Goal: Task Accomplishment & Management: Manage account settings

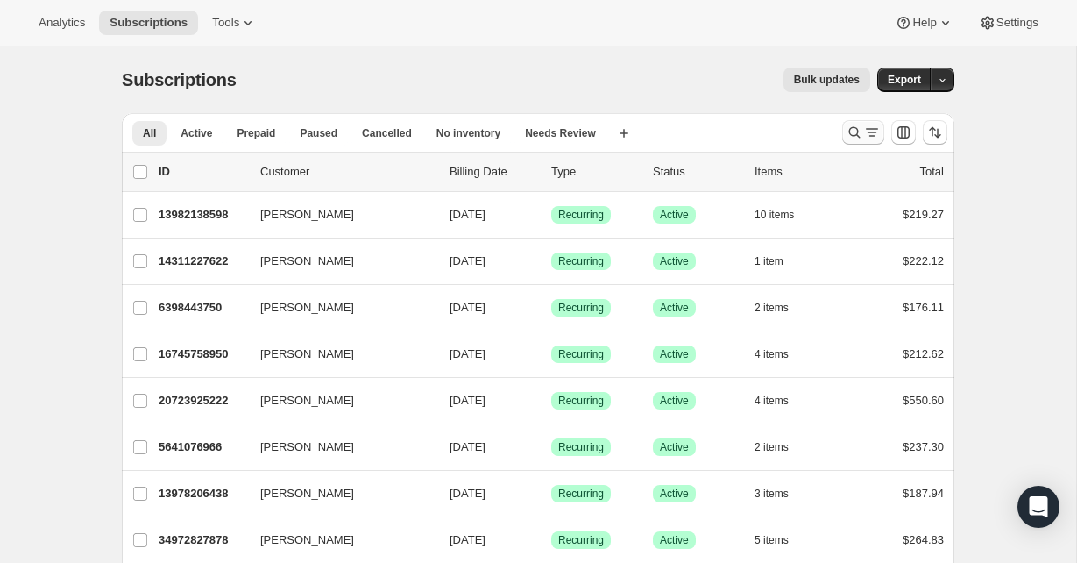
click at [856, 138] on icon "Search and filter results" at bounding box center [855, 133] width 18 height 18
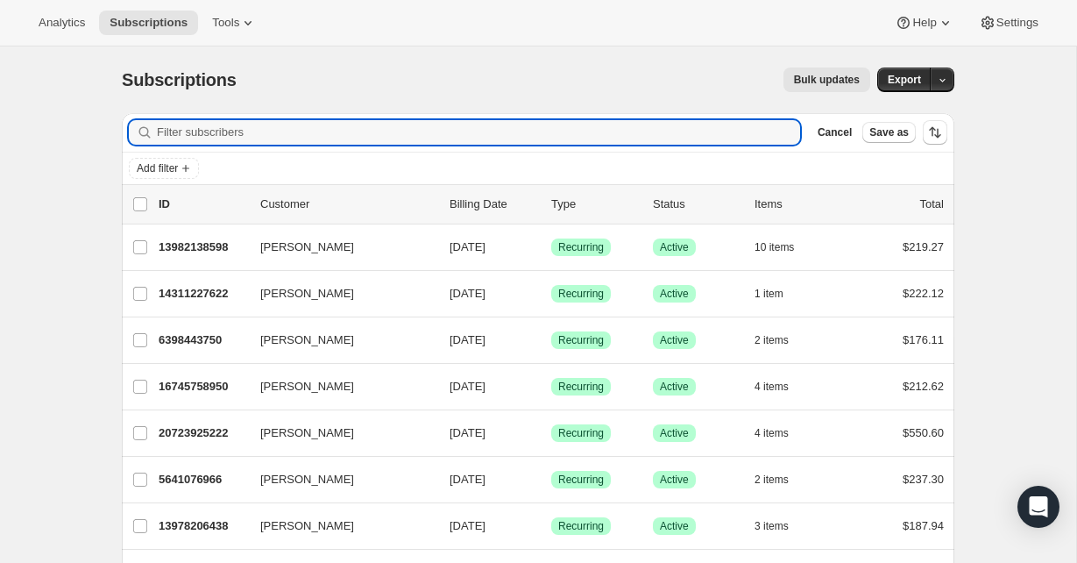
paste input "[PERSON_NAME]"
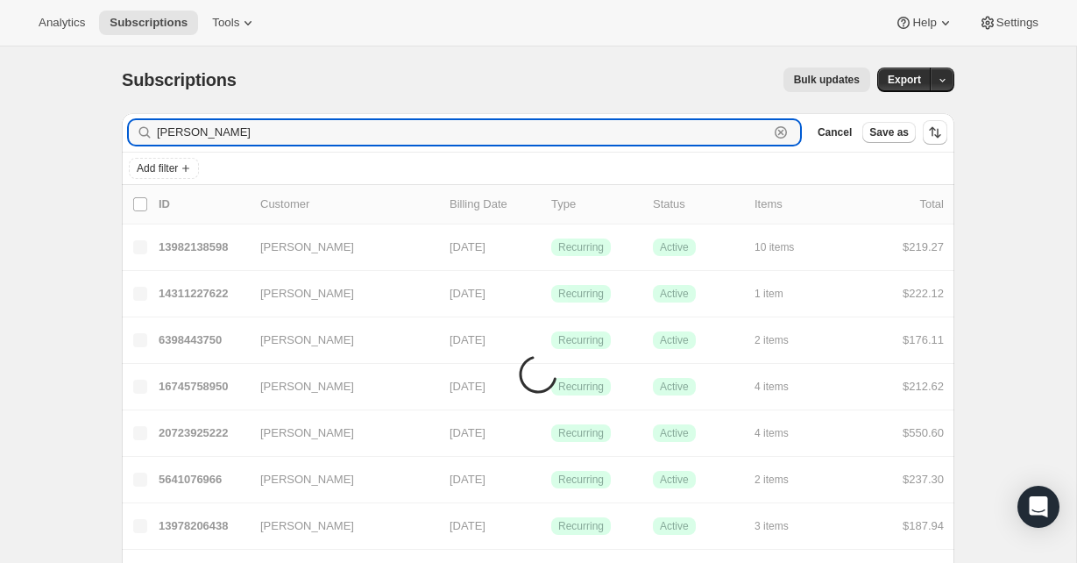
type input "[PERSON_NAME]"
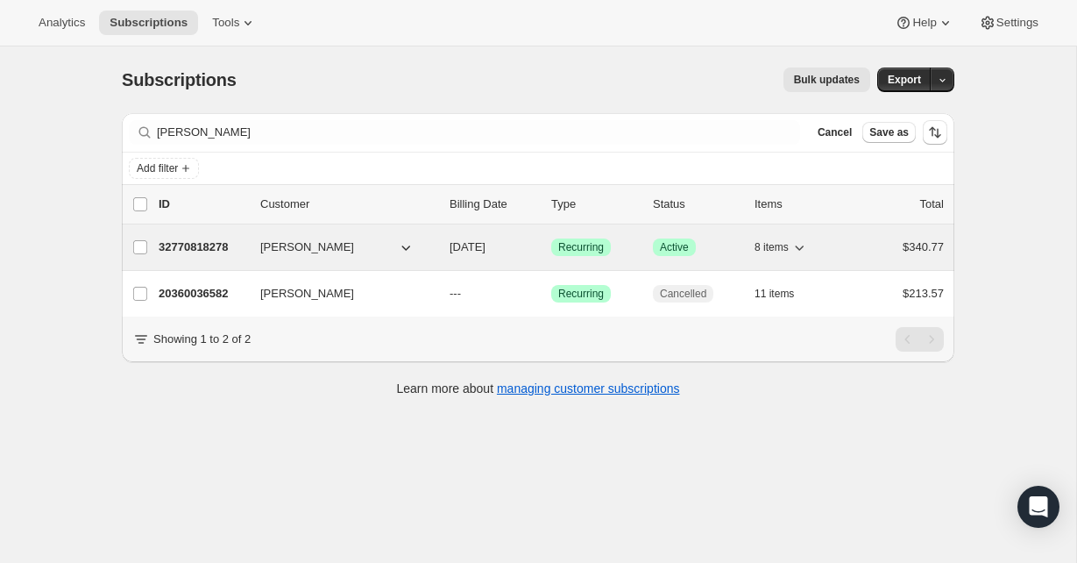
click at [378, 240] on button "[PERSON_NAME]" at bounding box center [337, 247] width 175 height 28
click at [219, 243] on p "32770818278" at bounding box center [203, 247] width 88 height 18
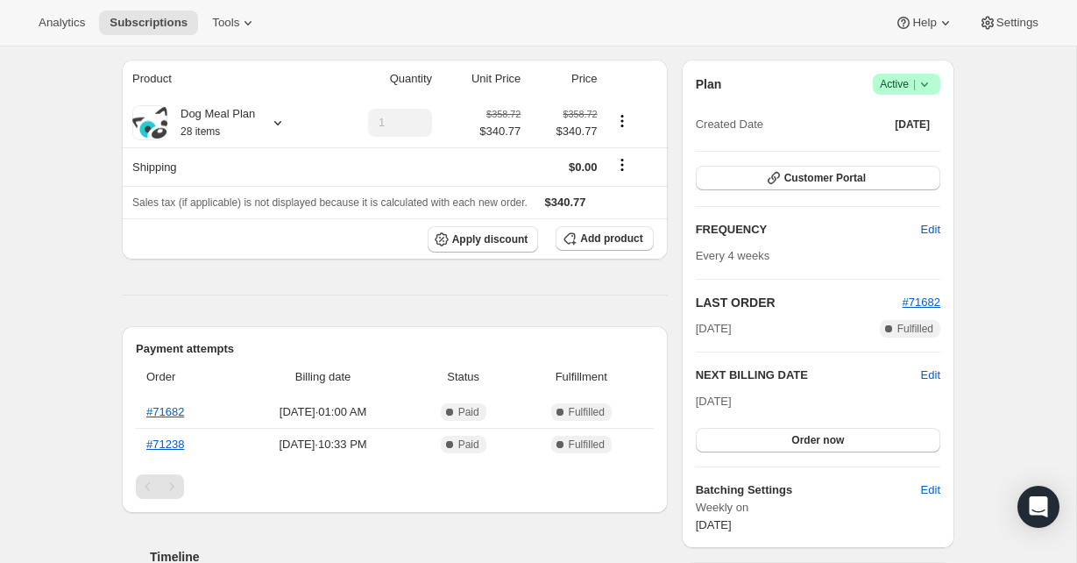
scroll to position [146, 0]
click at [790, 442] on button "Order now" at bounding box center [818, 441] width 245 height 25
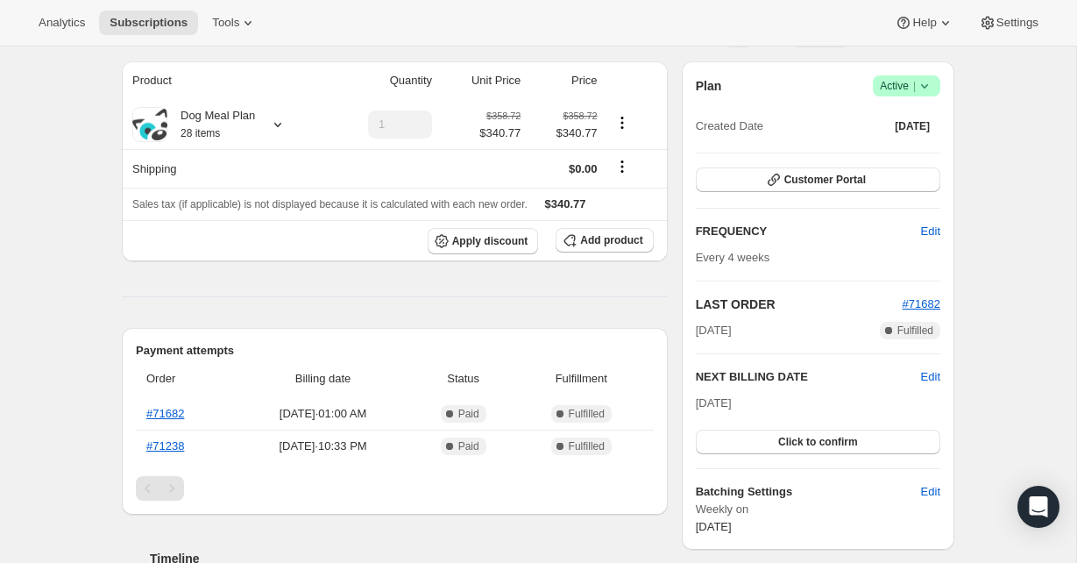
click at [789, 409] on div "[DATE] Click to confirm" at bounding box center [818, 424] width 245 height 60
click at [869, 437] on button "Click to confirm" at bounding box center [818, 441] width 245 height 25
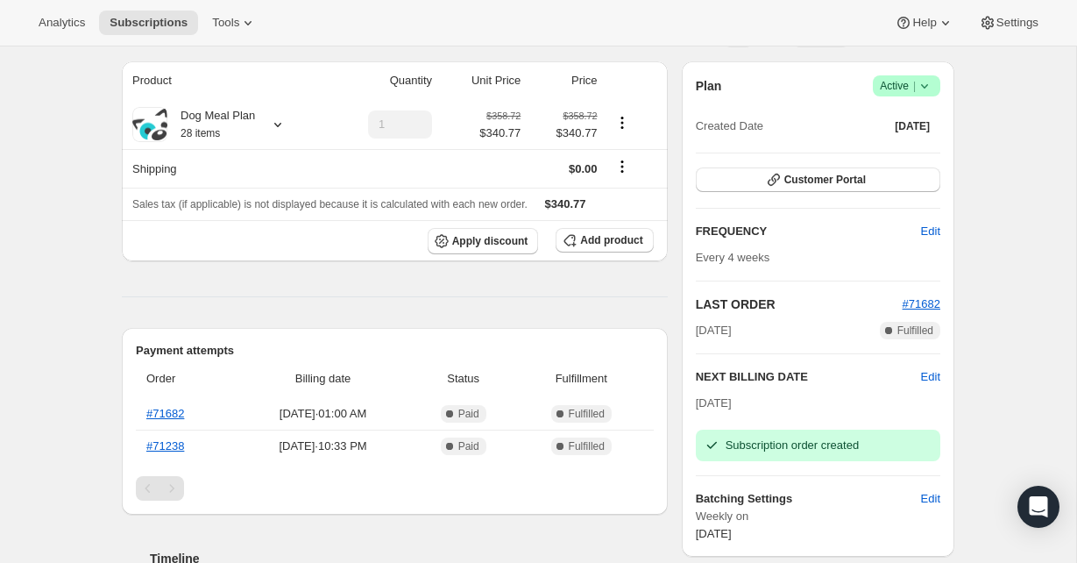
scroll to position [145, 0]
click at [926, 378] on span "Edit" at bounding box center [930, 378] width 19 height 18
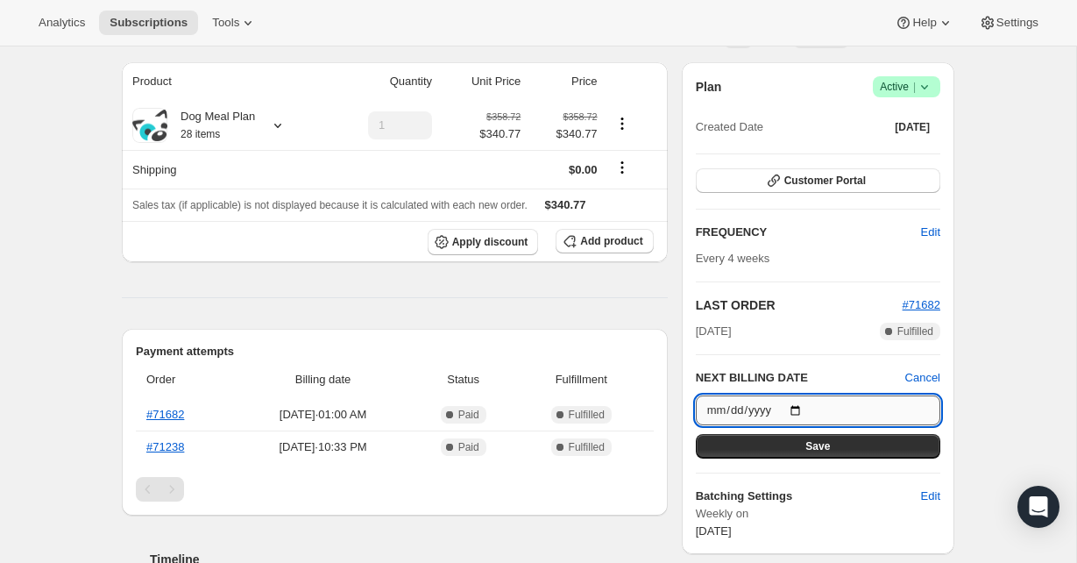
click at [869, 422] on input "[DATE]" at bounding box center [818, 410] width 245 height 30
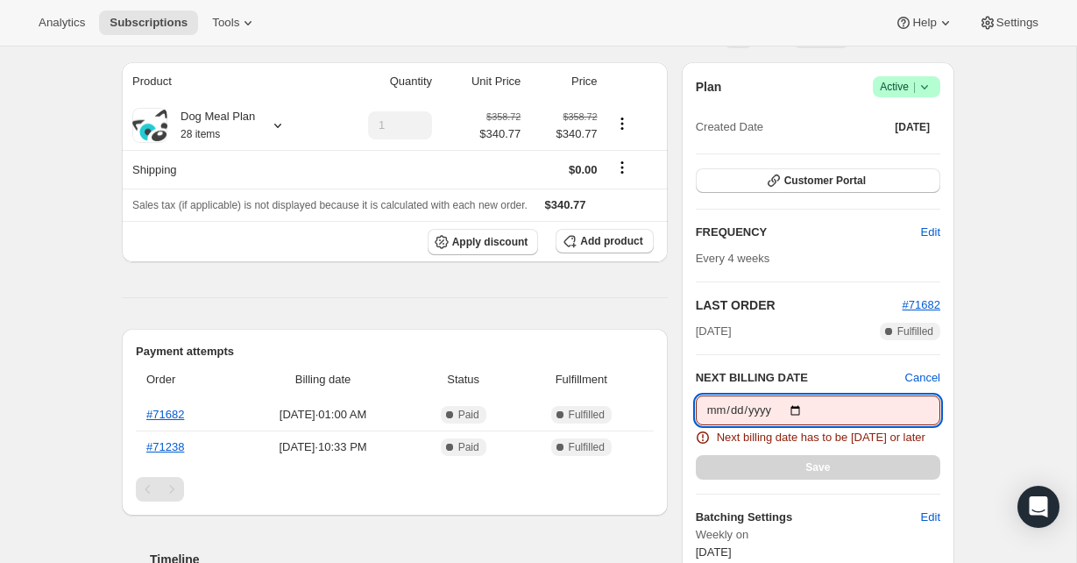
click at [848, 446] on span "Next billing date has to be [DATE] or later" at bounding box center [821, 438] width 209 height 18
click at [840, 409] on input "[DATE]" at bounding box center [818, 410] width 245 height 30
type input "[DATE]"
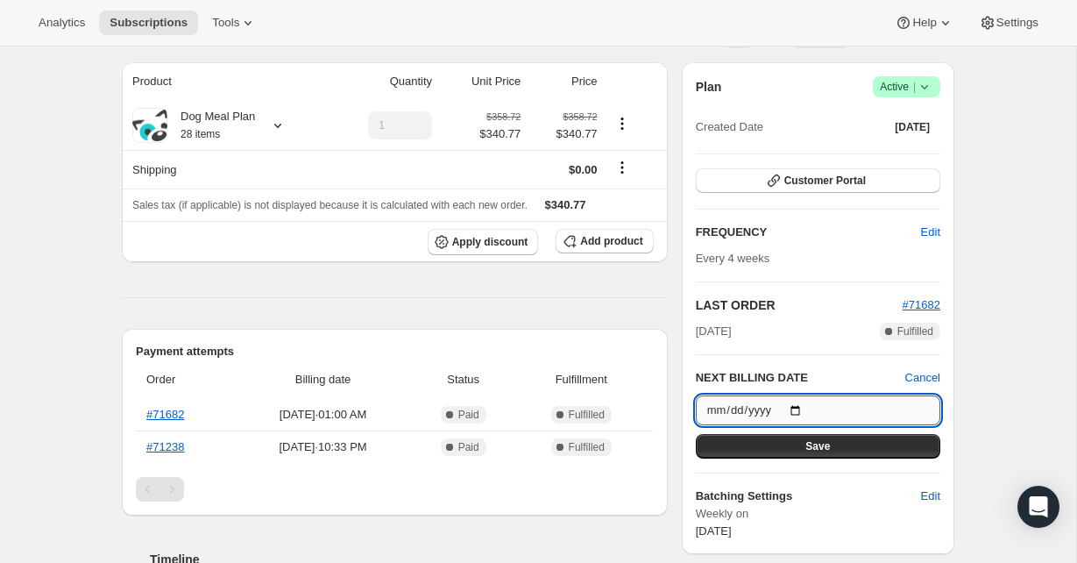
click at [834, 414] on input "[DATE]" at bounding box center [818, 410] width 245 height 30
click at [862, 481] on div "Plan Success Active | Created Date [DATE] Customer Portal FREQUENCY Edit Every …" at bounding box center [818, 308] width 245 height 464
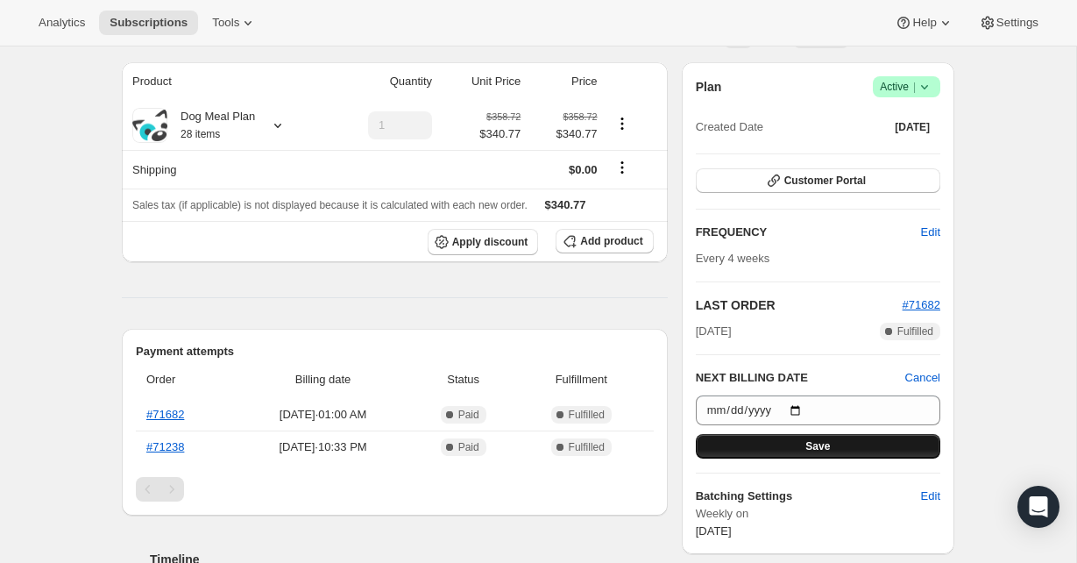
click at [849, 447] on button "Save" at bounding box center [818, 446] width 245 height 25
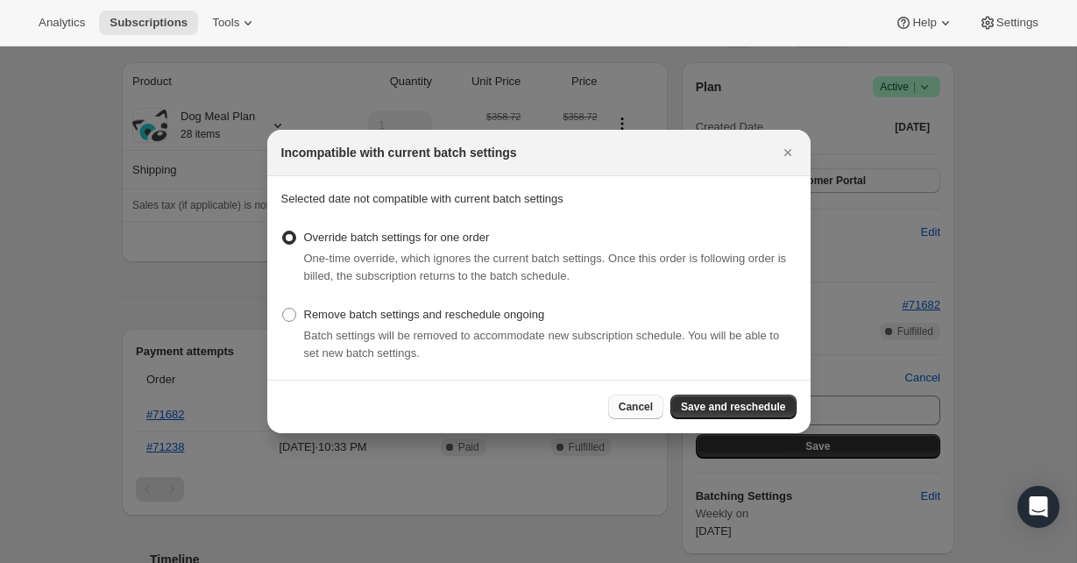
click at [627, 408] on span "Cancel" at bounding box center [636, 407] width 34 height 14
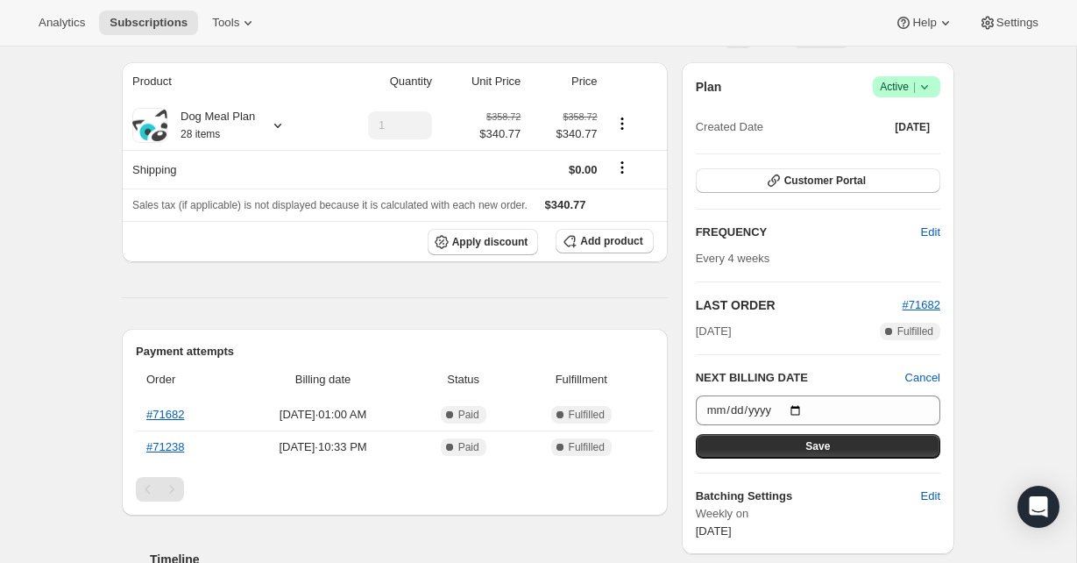
click at [209, 138] on small "28 items" at bounding box center [200, 134] width 39 height 12
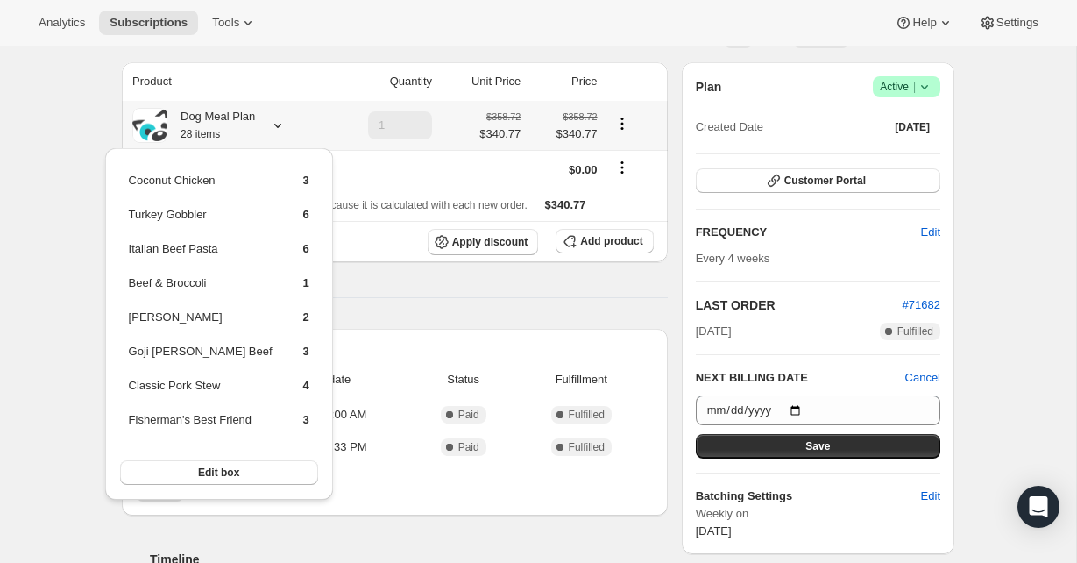
click at [209, 138] on small "28 items" at bounding box center [200, 134] width 39 height 12
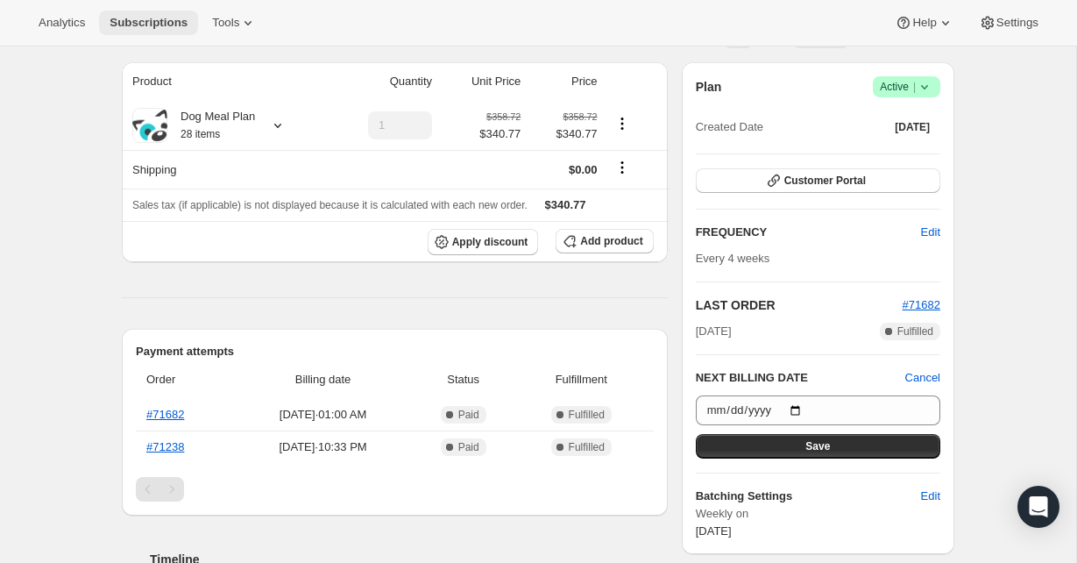
click at [162, 25] on span "Subscriptions" at bounding box center [149, 23] width 78 height 14
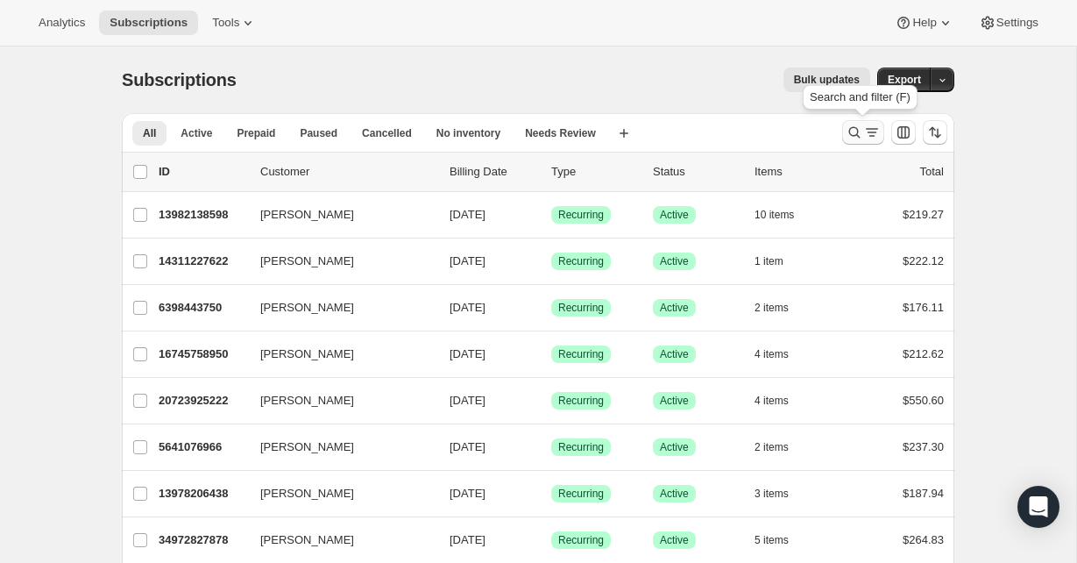
click at [853, 131] on icon "Search and filter results" at bounding box center [855, 133] width 18 height 18
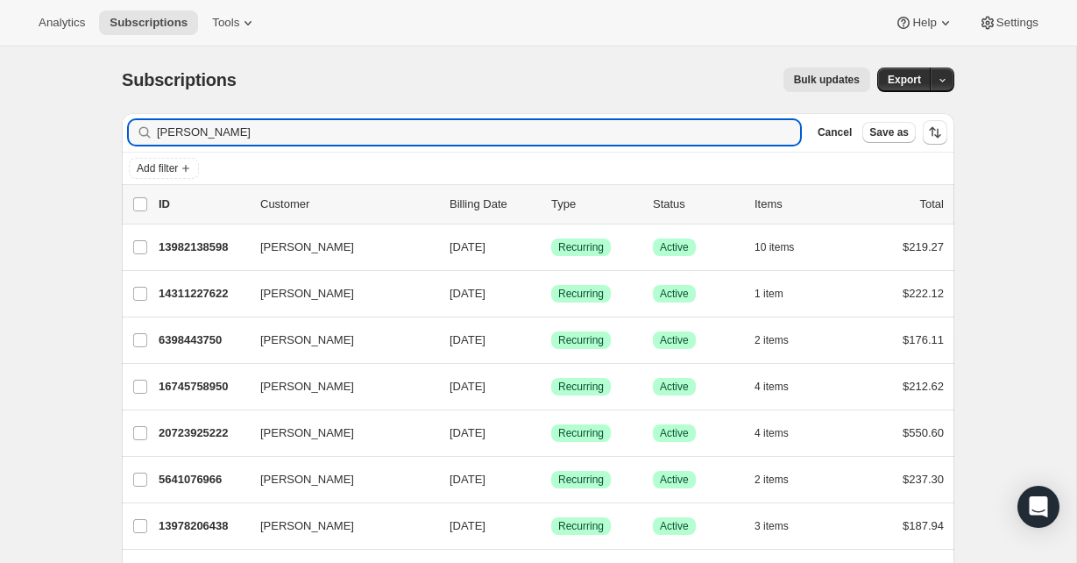
type input "[PERSON_NAME]"
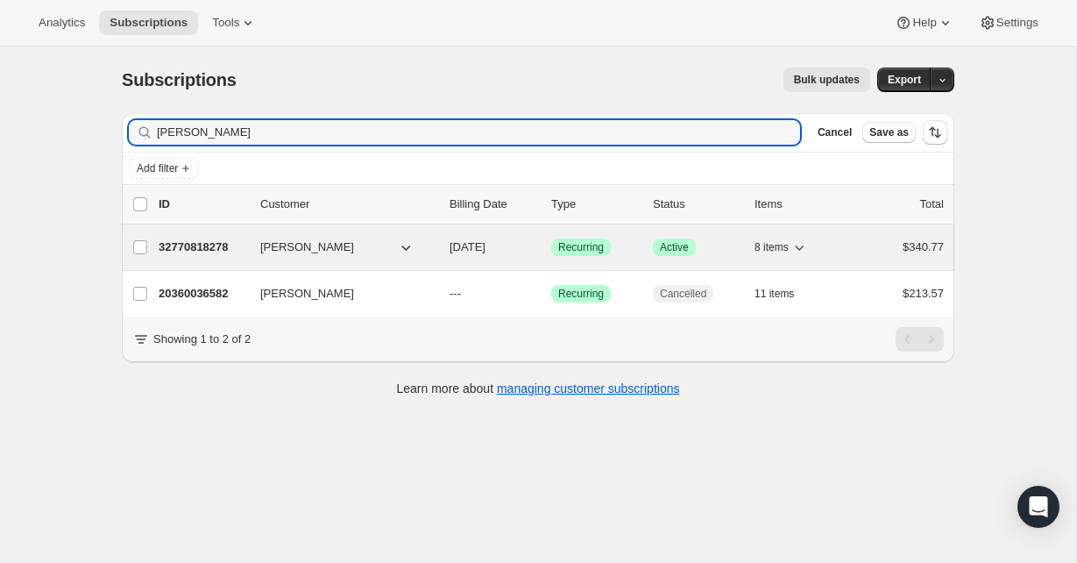
click at [212, 242] on p "32770818278" at bounding box center [203, 247] width 88 height 18
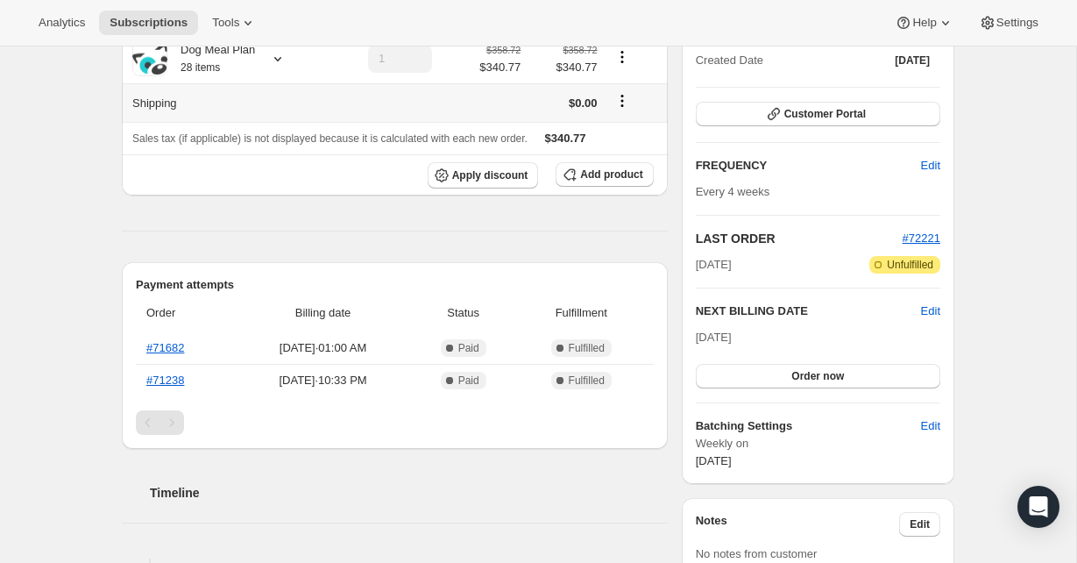
scroll to position [214, 0]
click at [749, 252] on div "LAST ORDER #72221 [DATE] Attention Incomplete Unfulfilled" at bounding box center [818, 250] width 245 height 44
click at [732, 265] on span "[DATE]" at bounding box center [714, 263] width 36 height 18
click at [918, 236] on span "#72221" at bounding box center [922, 236] width 38 height 13
